Goal: Task Accomplishment & Management: Complete application form

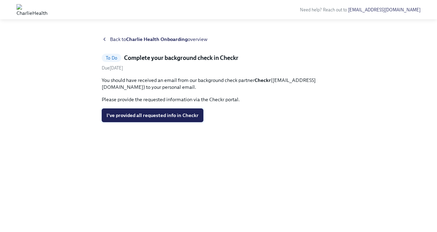
click at [172, 115] on span "I've provided all requested info in Checkr" at bounding box center [153, 115] width 92 height 7
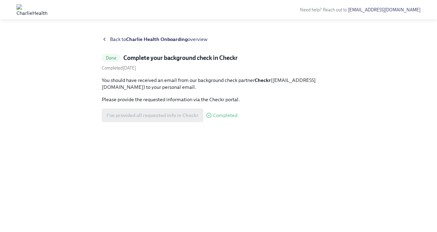
click at [161, 115] on div "I've provided all requested info in Checkr Completed" at bounding box center [170, 115] width 136 height 14
click at [107, 39] on div "Back to Charlie Health Onboarding overview" at bounding box center [219, 39] width 234 height 7
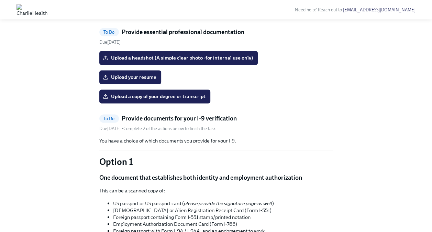
scroll to position [444, 0]
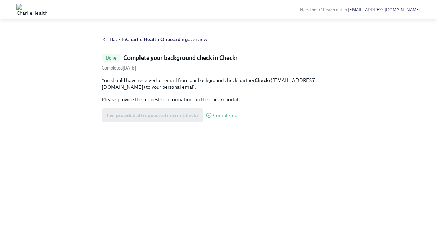
click at [218, 113] on span "Completed" at bounding box center [225, 115] width 24 height 5
click at [181, 118] on div "I've provided all requested info in Checkr Completed" at bounding box center [170, 115] width 136 height 14
click at [105, 34] on div "Back to Charlie Health Onboarding overview Done Complete your background check …" at bounding box center [218, 130] width 437 height 204
click at [105, 38] on icon at bounding box center [104, 39] width 1 height 3
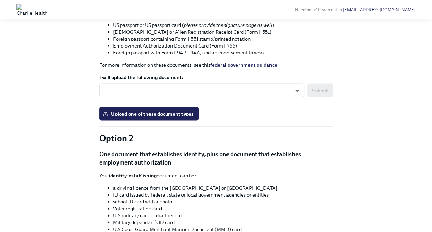
scroll to position [622, 0]
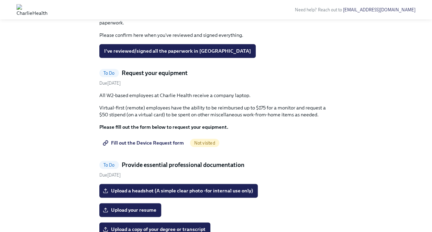
scroll to position [311, 0]
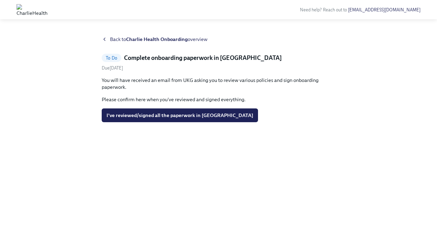
click at [190, 54] on h5 "Complete onboarding paperwork in [GEOGRAPHIC_DATA]" at bounding box center [203, 58] width 158 height 8
click at [103, 37] on icon at bounding box center [105, 39] width 6 height 6
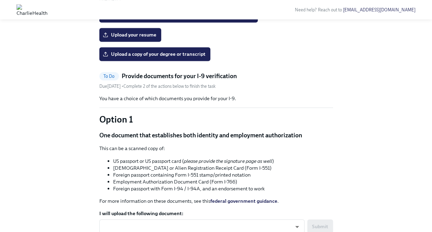
scroll to position [486, 0]
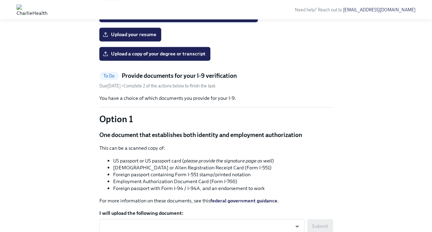
click at [252, 22] on label "Upload a headshot (A simple clear photo -for internal use only)" at bounding box center [178, 15] width 159 height 14
click at [0, 0] on input "Upload a headshot (A simple clear photo -for internal use only)" at bounding box center [0, 0] width 0 height 0
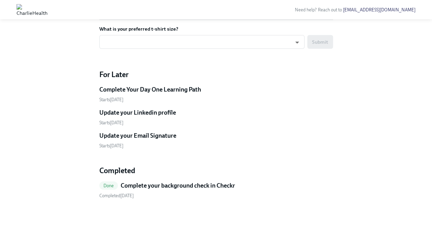
scroll to position [1100, 0]
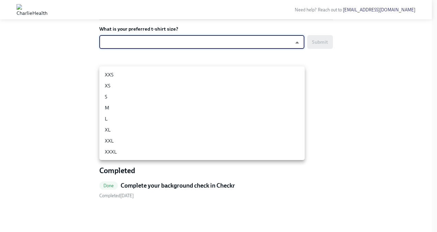
click at [343, 147] on div at bounding box center [218, 116] width 437 height 232
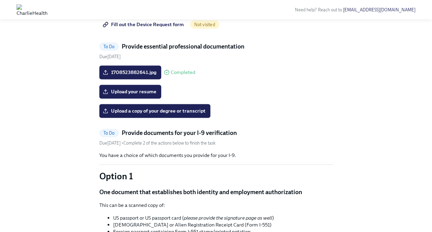
scroll to position [430, 0]
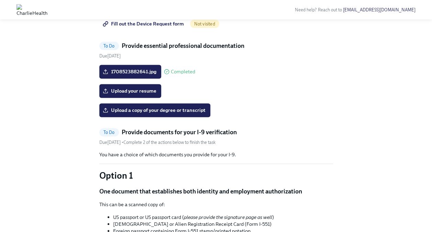
click at [163, 27] on span "Fill out the Device Request form" at bounding box center [144, 23] width 80 height 7
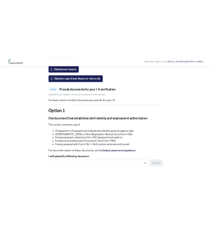
scroll to position [408, 0]
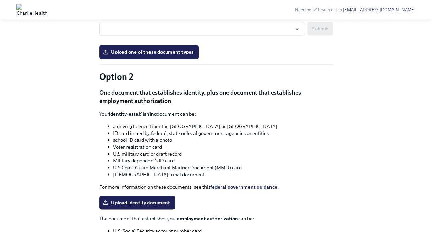
scroll to position [598, 0]
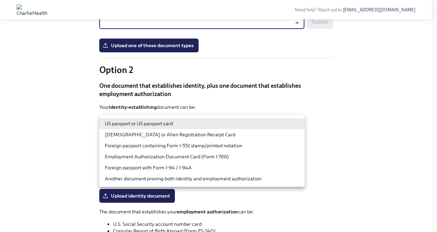
click at [345, 89] on div at bounding box center [218, 116] width 437 height 232
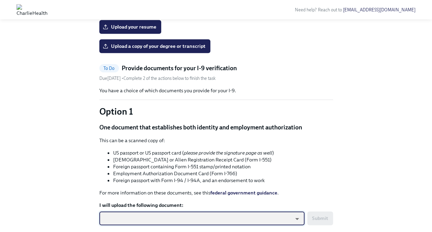
scroll to position [405, 0]
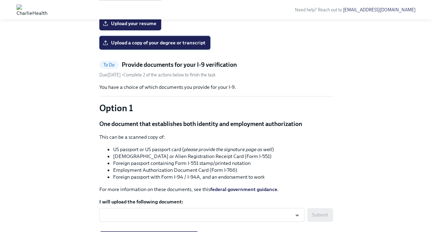
click at [189, 46] on span "Upload a copy of your degree or transcript" at bounding box center [154, 42] width 101 height 7
click at [0, 0] on input "Upload a copy of your degree or transcript" at bounding box center [0, 0] width 0 height 0
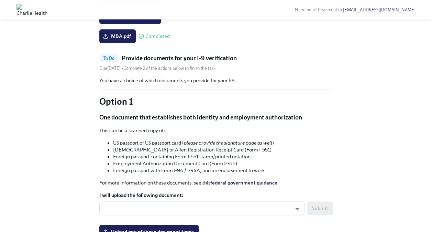
scroll to position [413, 0]
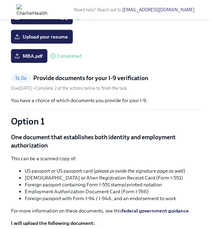
click at [53, 40] on span "Upload your resume" at bounding box center [42, 36] width 52 height 7
click at [0, 0] on input "Upload your resume" at bounding box center [0, 0] width 0 height 0
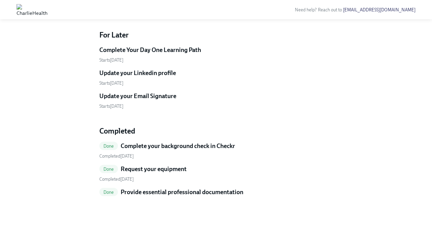
scroll to position [945, 0]
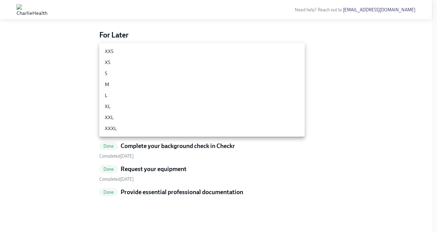
click at [239, 173] on div at bounding box center [218, 116] width 437 height 232
click at [216, 116] on li "XXL" at bounding box center [202, 117] width 206 height 11
type input "MtDRjhk0V"
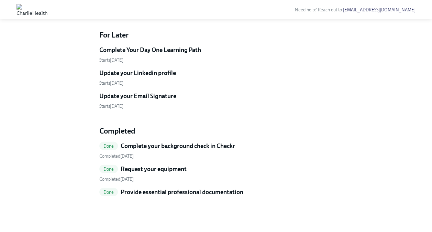
scroll to position [908, 0]
click at [321, 6] on span "Submit" at bounding box center [320, 2] width 16 height 7
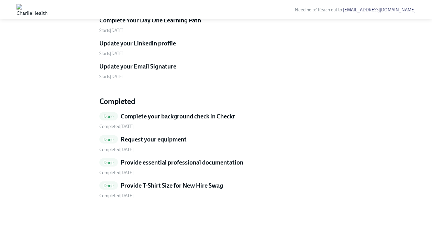
scroll to position [943, 0]
click at [112, 115] on span "Done" at bounding box center [108, 116] width 19 height 5
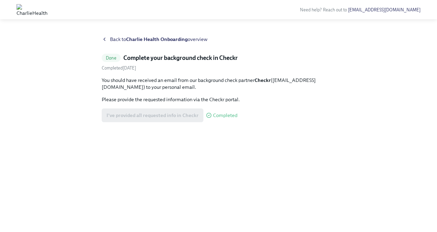
click at [217, 115] on span "Completed" at bounding box center [225, 115] width 24 height 5
click at [105, 40] on icon at bounding box center [105, 39] width 6 height 6
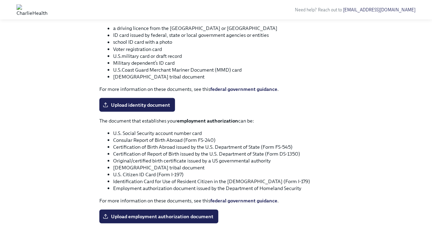
scroll to position [603, 0]
